Goal: Learn about a topic: Learn about a topic

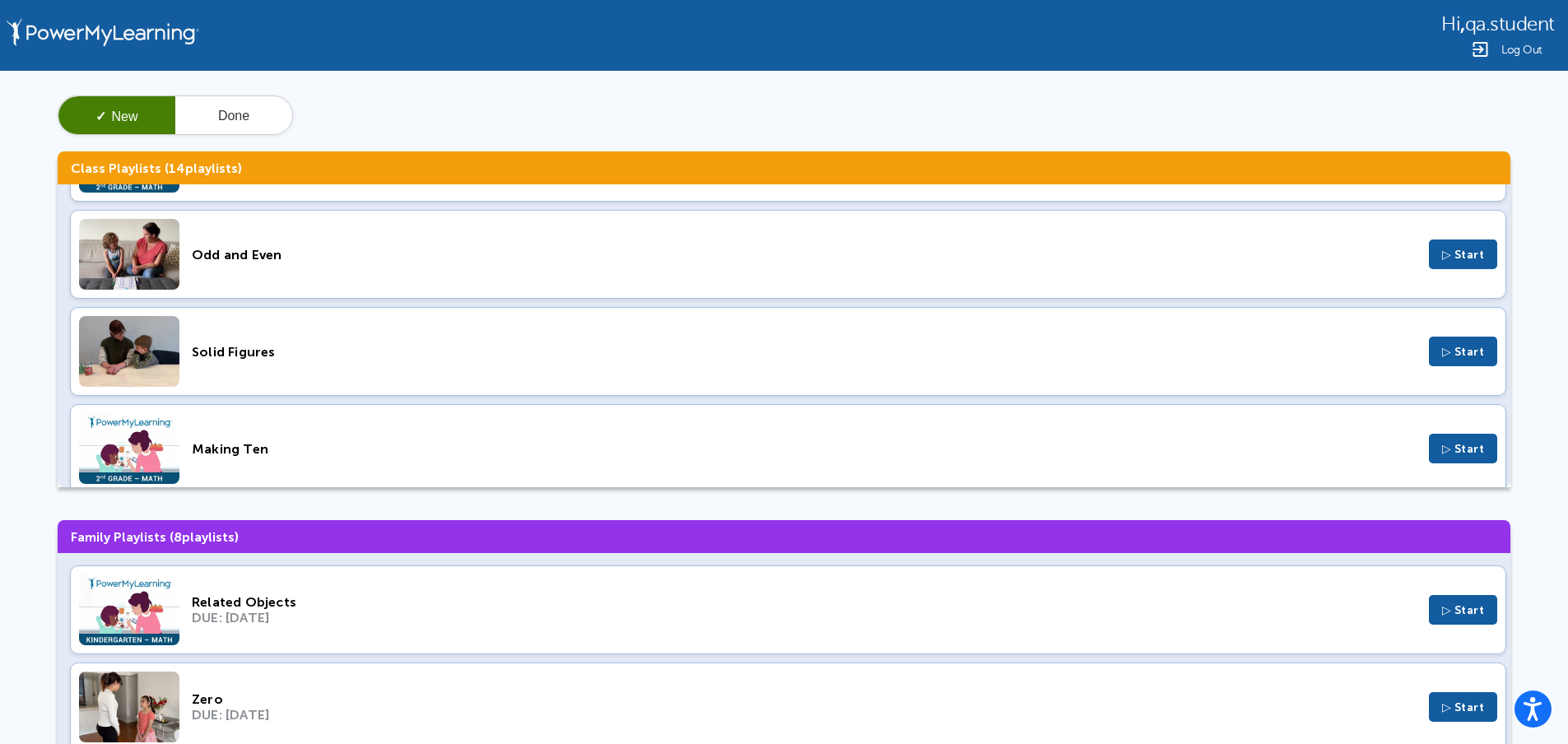
scroll to position [197, 0]
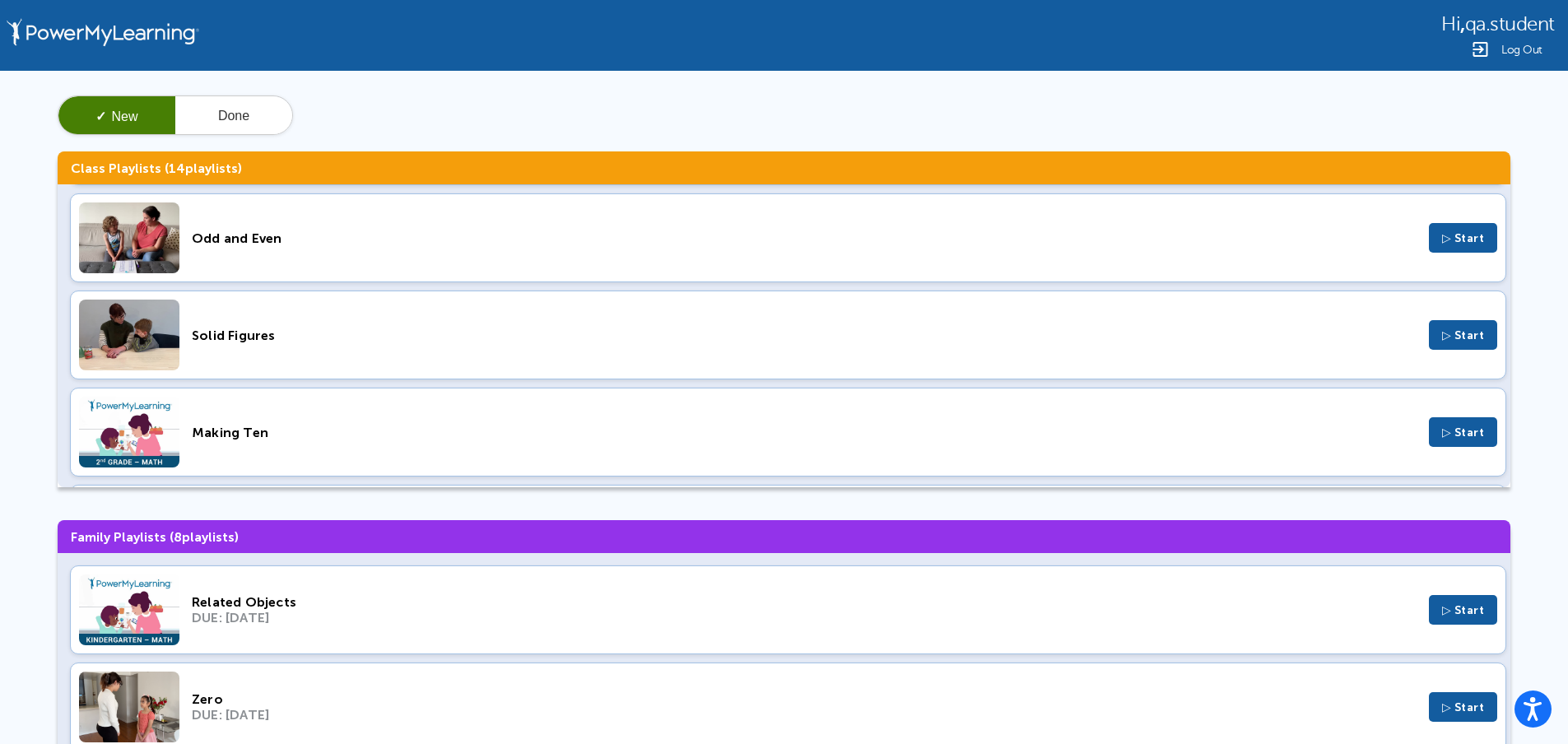
click at [331, 339] on div "Solid Figures" at bounding box center [804, 335] width 1225 height 16
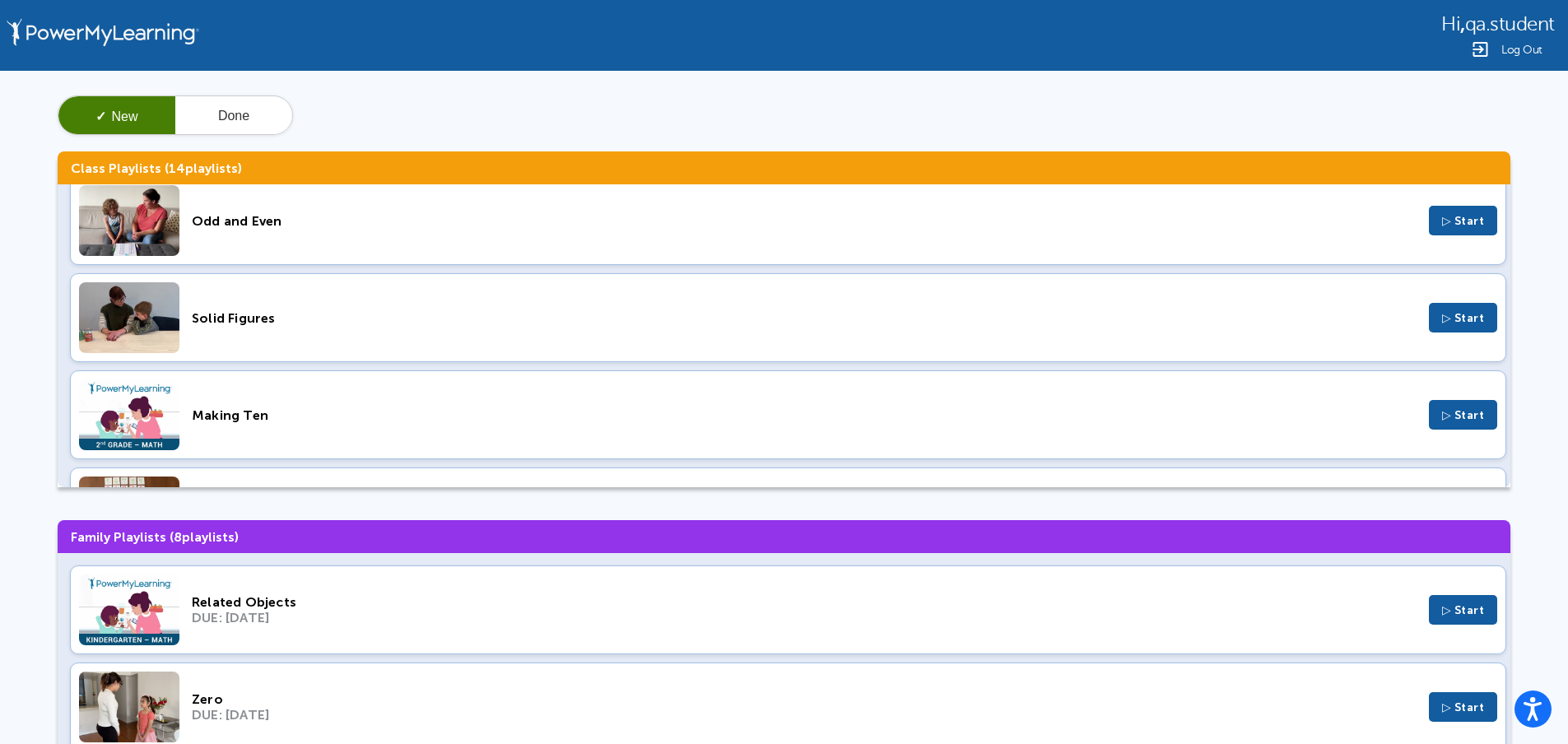
scroll to position [99, 0]
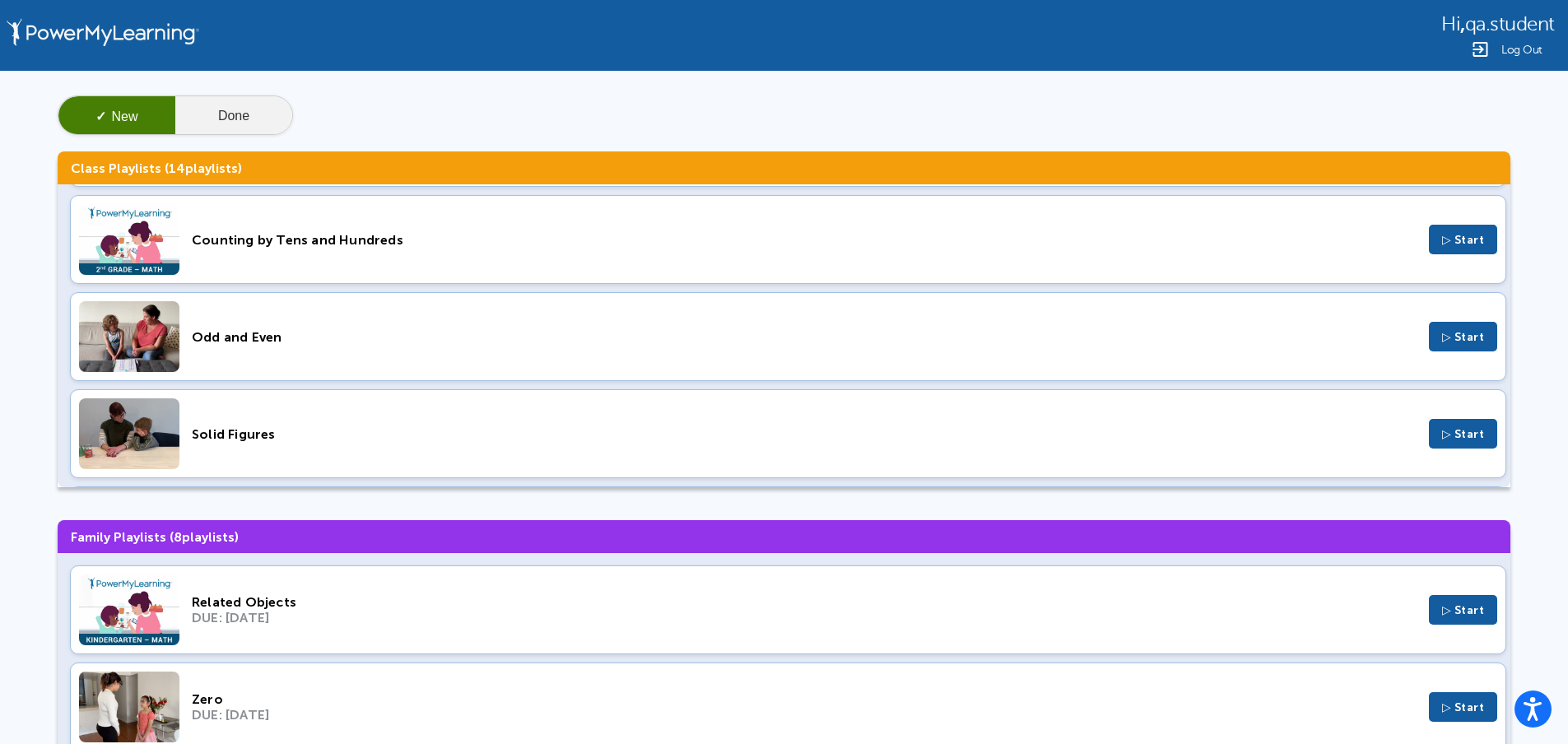
click at [215, 114] on button "Done" at bounding box center [233, 116] width 117 height 39
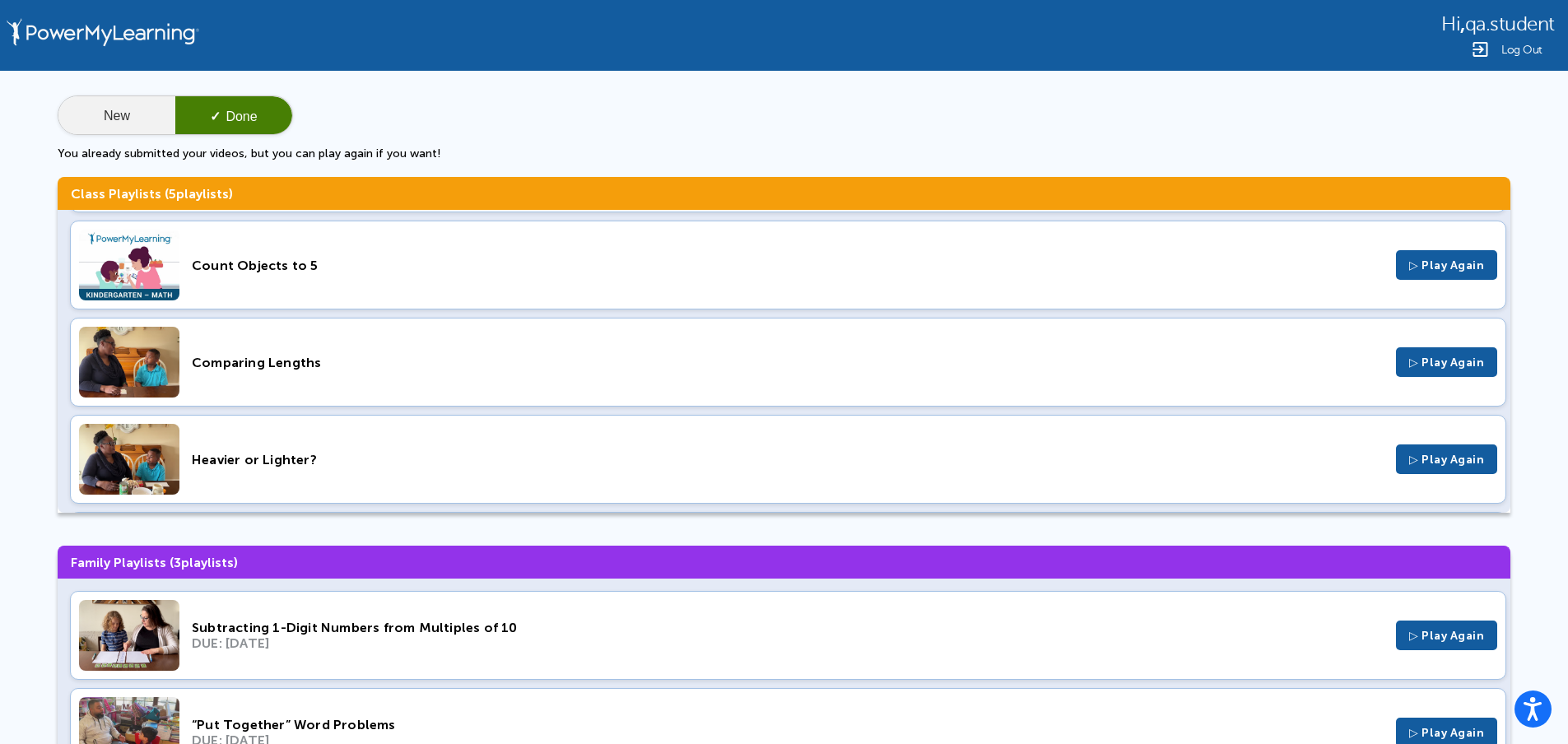
click at [144, 117] on button "New" at bounding box center [117, 116] width 117 height 39
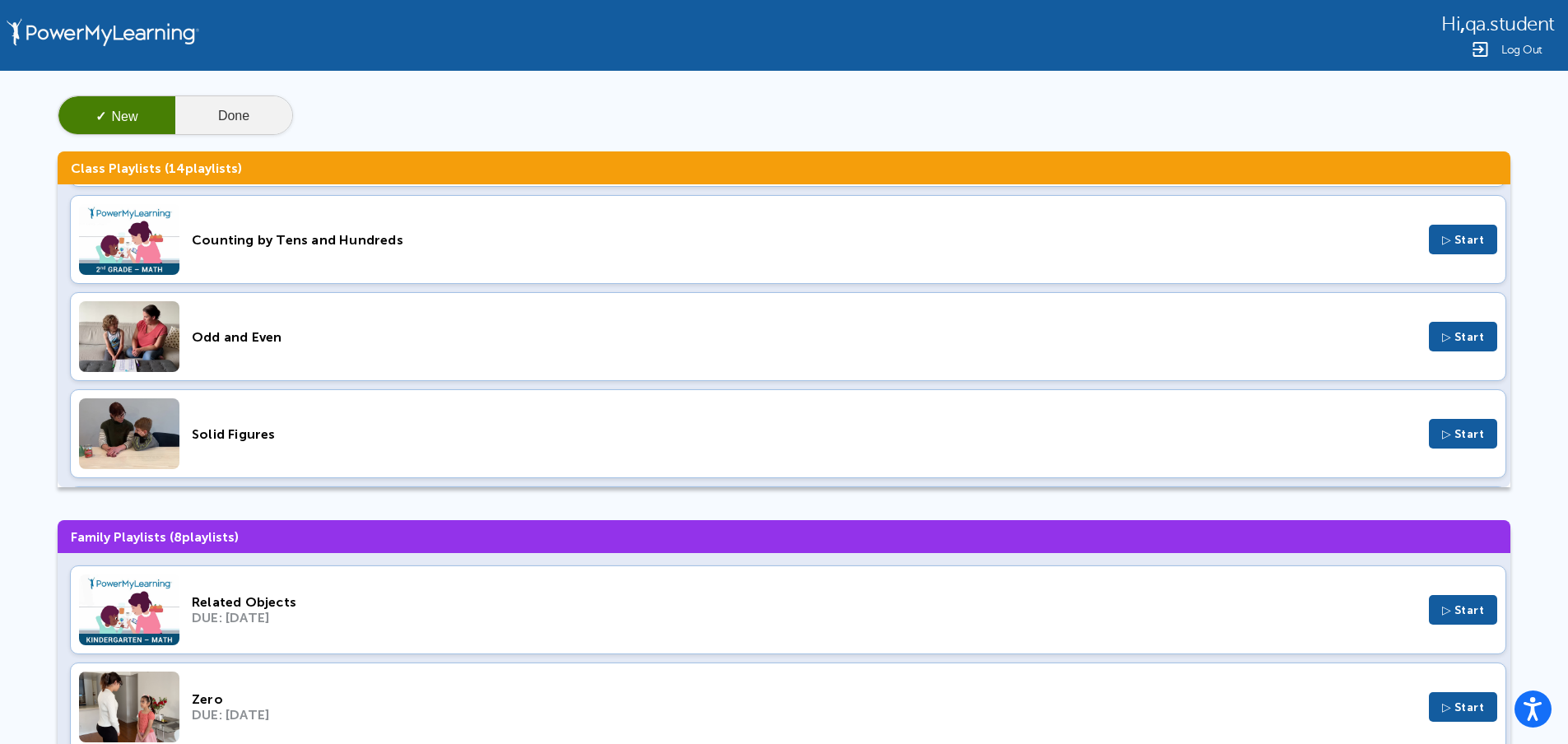
click at [239, 129] on button "Done" at bounding box center [233, 116] width 117 height 39
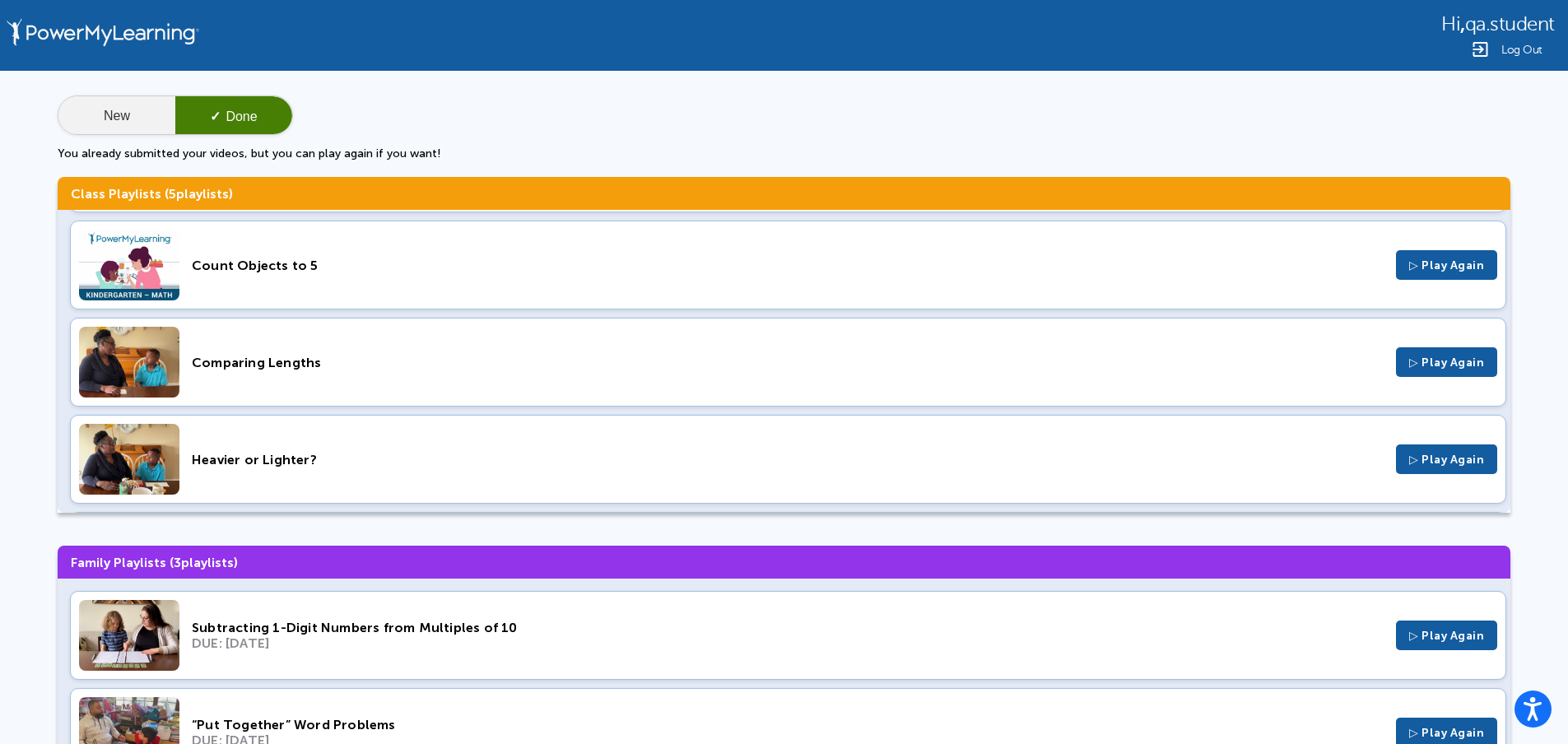
click at [149, 115] on button "New" at bounding box center [117, 116] width 117 height 39
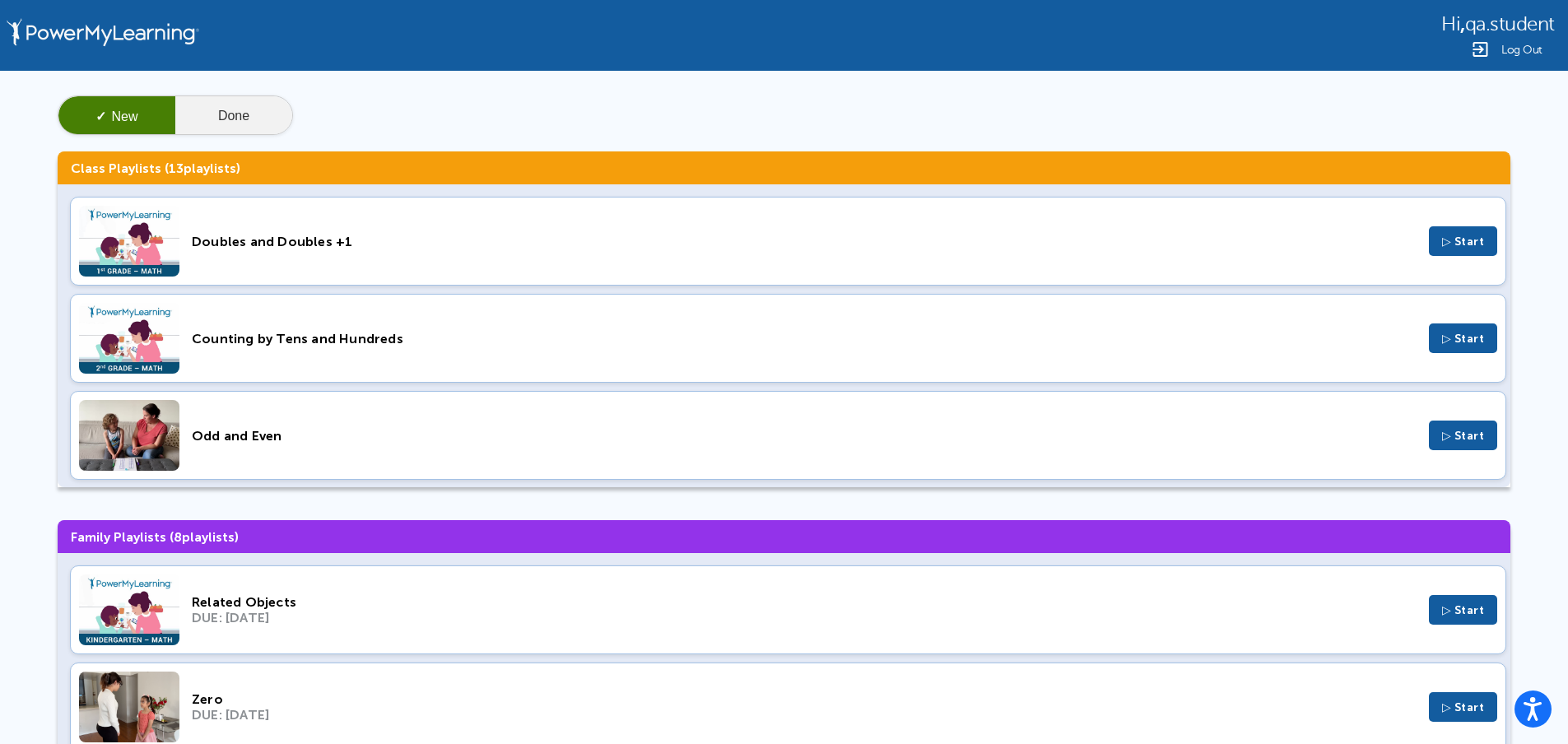
click at [219, 108] on button "Done" at bounding box center [233, 116] width 117 height 39
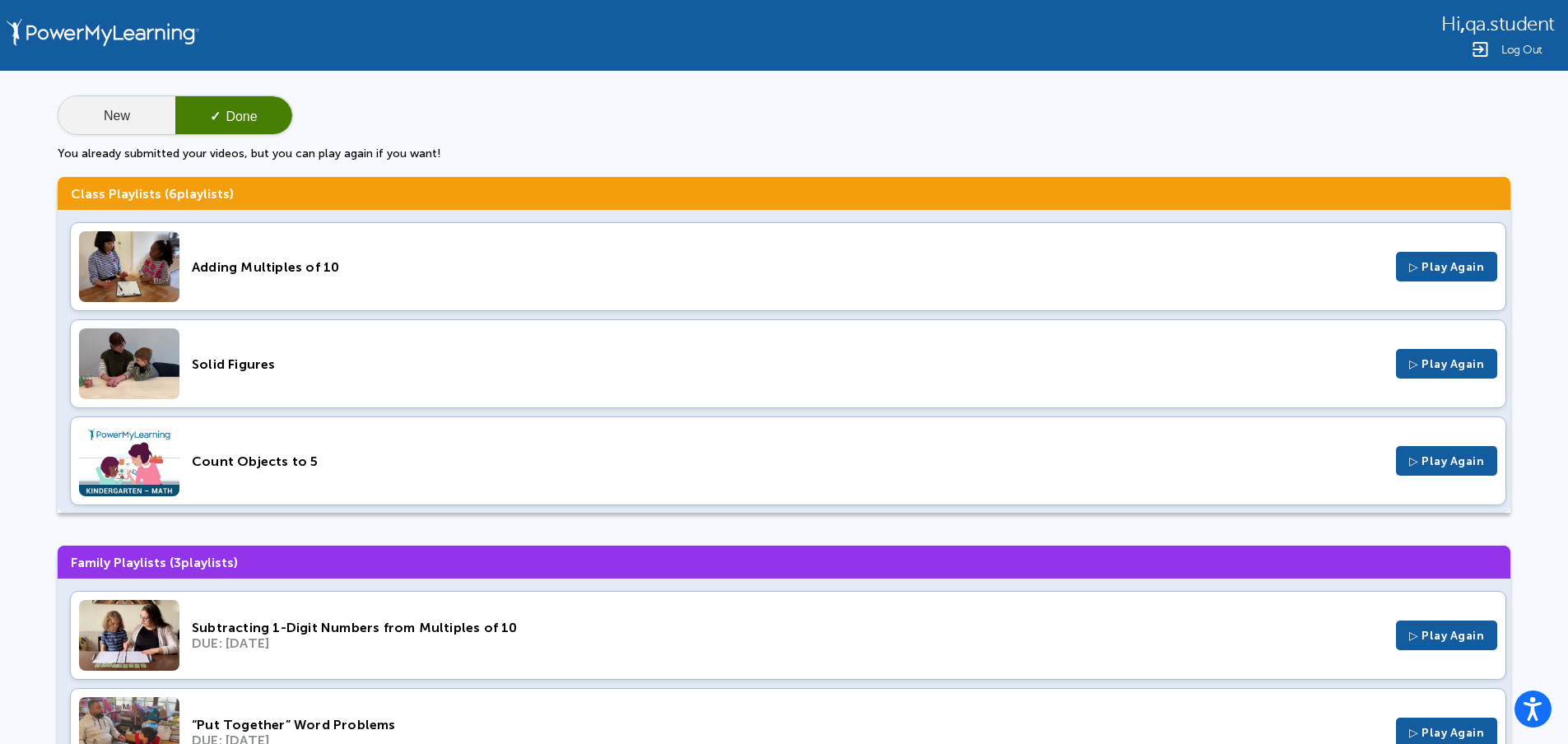
click at [121, 121] on button "New" at bounding box center [117, 116] width 117 height 39
